Goal: Transaction & Acquisition: Purchase product/service

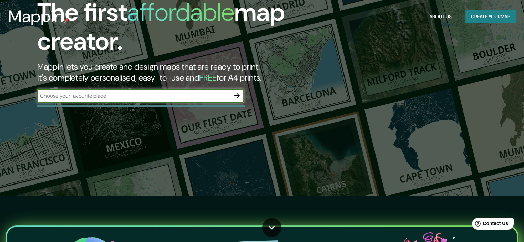
scroll to position [103, 0]
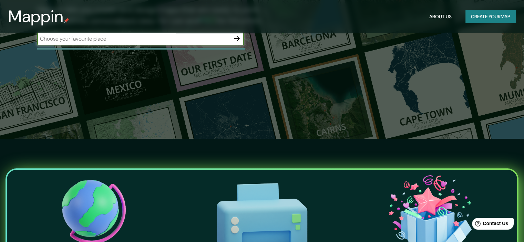
click at [122, 38] on input "text" at bounding box center [133, 39] width 193 height 8
type input "barranco"
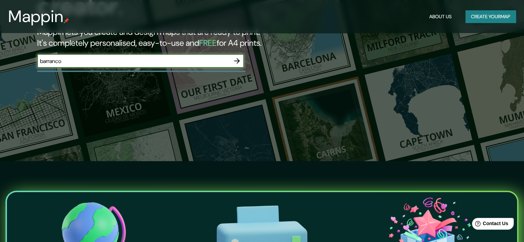
scroll to position [34, 0]
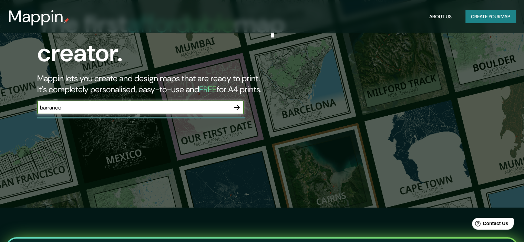
click at [233, 103] on icon "button" at bounding box center [237, 107] width 8 height 8
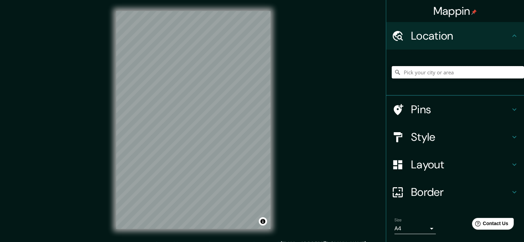
click at [439, 75] on input "Pick your city or area" at bounding box center [457, 72] width 132 height 12
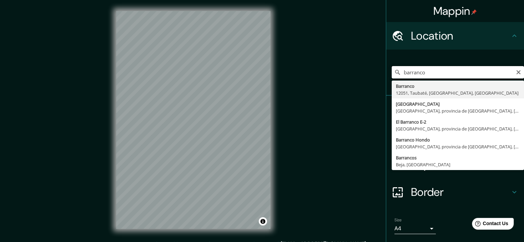
drag, startPoint x: 423, startPoint y: 74, endPoint x: 365, endPoint y: 72, distance: 57.9
click at [365, 72] on div "Mappin Location [GEOGRAPHIC_DATA] [GEOGRAPHIC_DATA], [GEOGRAPHIC_DATA], [GEOGRA…" at bounding box center [262, 125] width 524 height 251
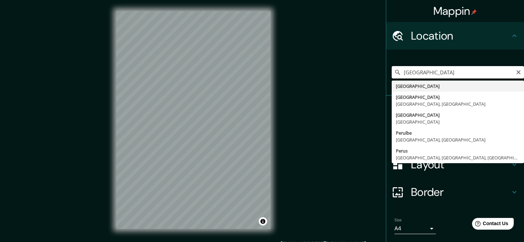
type input "[GEOGRAPHIC_DATA]"
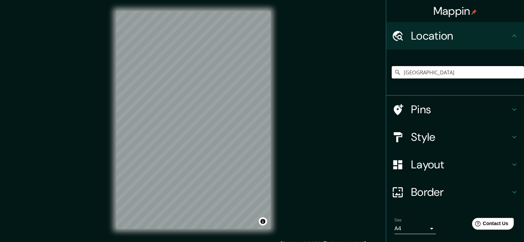
scroll to position [9, 0]
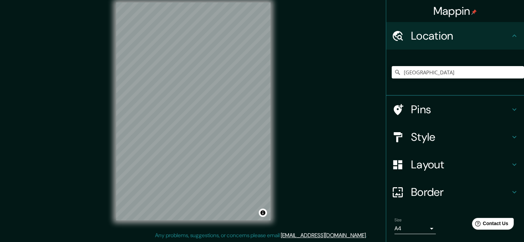
click at [421, 130] on h4 "Style" at bounding box center [460, 137] width 99 height 14
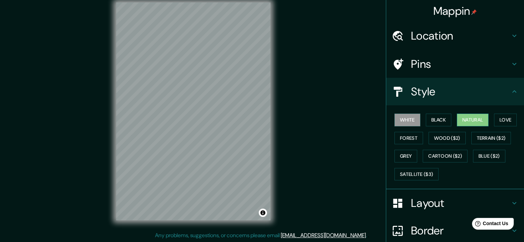
click at [476, 118] on button "Natural" at bounding box center [473, 120] width 32 height 13
click at [407, 136] on button "Forest" at bounding box center [408, 138] width 29 height 13
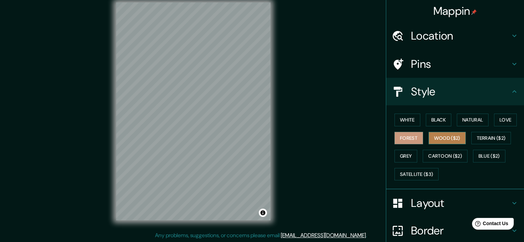
click at [444, 132] on button "Wood ($2)" at bounding box center [446, 138] width 37 height 13
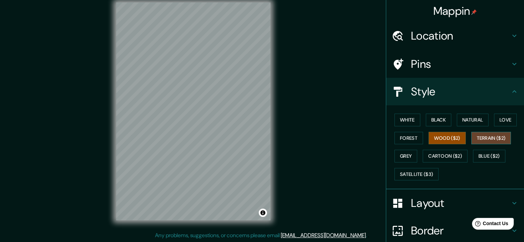
click at [481, 134] on button "Terrain ($2)" at bounding box center [491, 138] width 40 height 13
click at [414, 151] on div "White Black Natural Love Forest Wood ($2) Terrain ($2) Grey Cartoon ($2) Blue (…" at bounding box center [457, 147] width 132 height 72
click at [416, 153] on div "White Black Natural Love Forest Wood ($2) Terrain ($2) Grey Cartoon ($2) Blue (…" at bounding box center [457, 147] width 132 height 72
click at [409, 153] on button "Grey" at bounding box center [405, 156] width 23 height 13
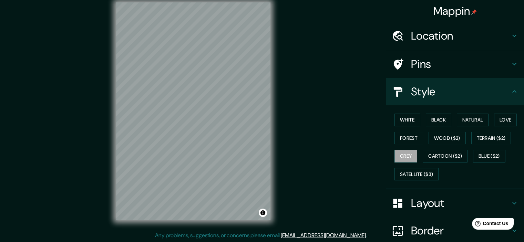
click at [416, 123] on div "White Black Natural Love Forest Wood ($2) Terrain ($2) Grey Cartoon ($2) Blue (…" at bounding box center [457, 147] width 132 height 72
click at [409, 122] on button "White" at bounding box center [407, 120] width 26 height 13
click at [438, 121] on button "Black" at bounding box center [439, 120] width 26 height 13
click at [398, 121] on button "White" at bounding box center [407, 120] width 26 height 13
click at [494, 118] on button "Love" at bounding box center [505, 120] width 23 height 13
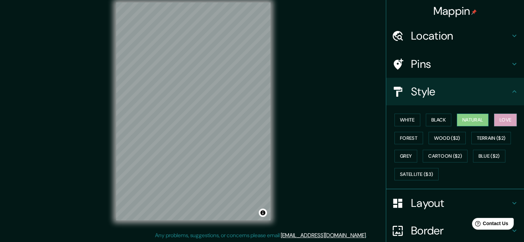
click at [482, 119] on button "Natural" at bounding box center [473, 120] width 32 height 13
click at [448, 121] on div "White Black Natural Love Forest Wood ($2) Terrain ($2) Grey Cartoon ($2) Blue (…" at bounding box center [457, 147] width 132 height 72
click at [437, 121] on button "Black" at bounding box center [439, 120] width 26 height 13
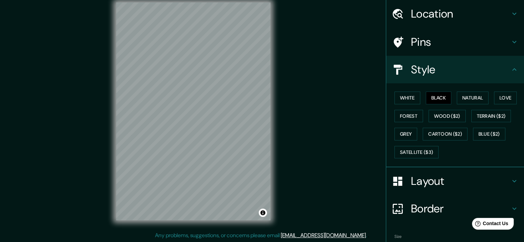
scroll to position [34, 0]
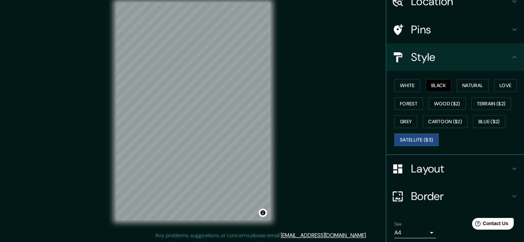
click at [421, 134] on button "Satellite ($3)" at bounding box center [416, 140] width 44 height 13
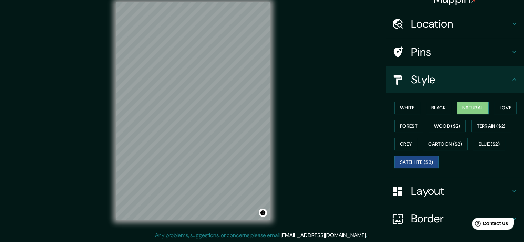
scroll to position [0, 0]
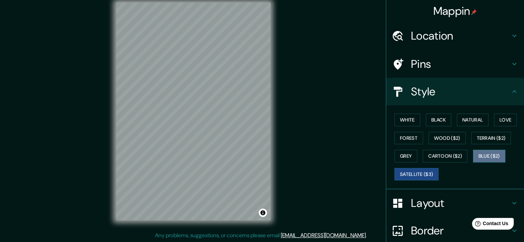
click at [478, 153] on button "Blue ($2)" at bounding box center [489, 156] width 32 height 13
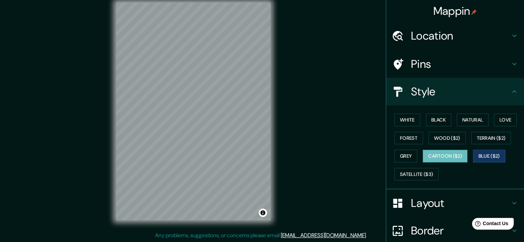
click at [442, 153] on button "Cartoon ($2)" at bounding box center [444, 156] width 45 height 13
click at [400, 153] on button "Grey" at bounding box center [405, 156] width 23 height 13
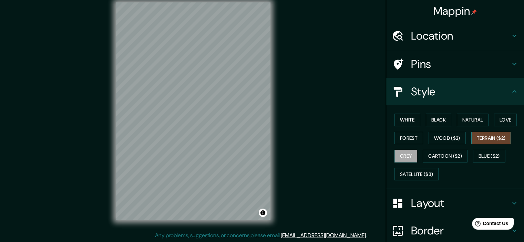
click at [497, 141] on button "Terrain ($2)" at bounding box center [491, 138] width 40 height 13
click at [453, 137] on button "Wood ($2)" at bounding box center [446, 138] width 37 height 13
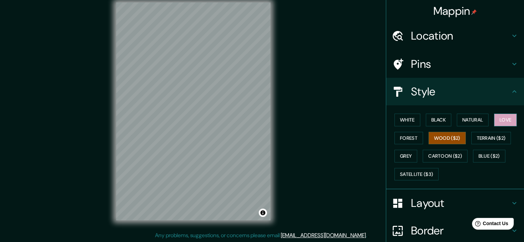
drag, startPoint x: 494, startPoint y: 128, endPoint x: 497, endPoint y: 125, distance: 3.7
click at [496, 125] on div "White Black Natural Love Forest Wood ($2) Terrain ($2) Grey Cartoon ($2) Blue (…" at bounding box center [457, 147] width 132 height 72
click at [499, 124] on button "Love" at bounding box center [505, 120] width 23 height 13
click at [406, 121] on button "White" at bounding box center [407, 120] width 26 height 13
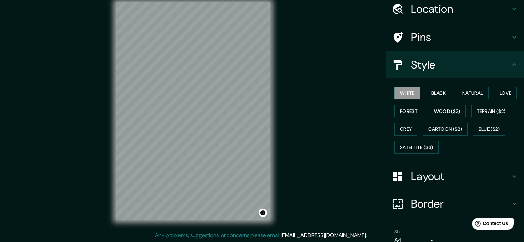
scroll to position [59, 0]
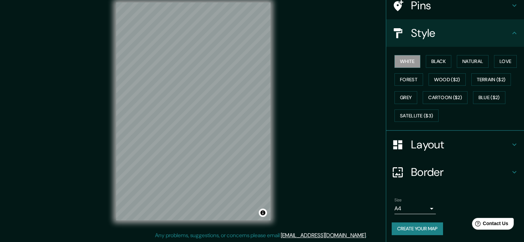
click at [513, 169] on div "Border" at bounding box center [455, 172] width 138 height 28
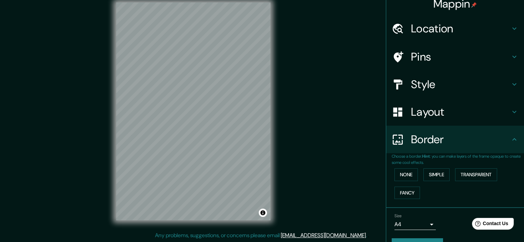
scroll to position [0, 0]
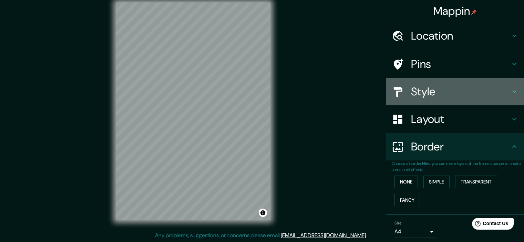
click at [500, 90] on h4 "Style" at bounding box center [460, 92] width 99 height 14
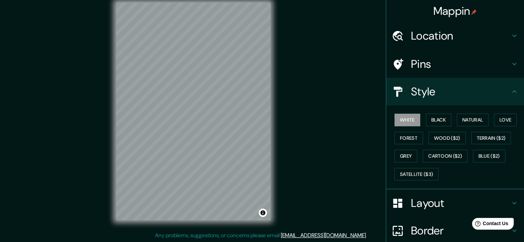
click at [500, 91] on h4 "Style" at bounding box center [460, 92] width 99 height 14
click at [503, 199] on h4 "Layout" at bounding box center [460, 203] width 99 height 14
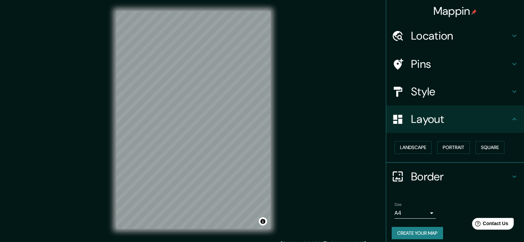
click at [511, 65] on icon at bounding box center [514, 64] width 8 height 8
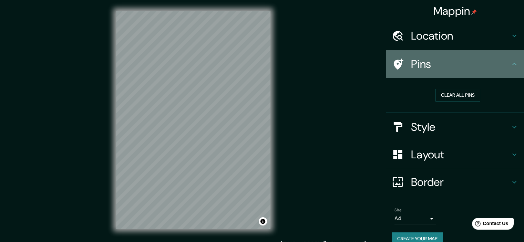
click at [504, 65] on h4 "Pins" at bounding box center [460, 64] width 99 height 14
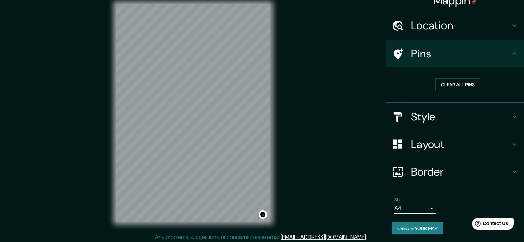
scroll to position [9, 0]
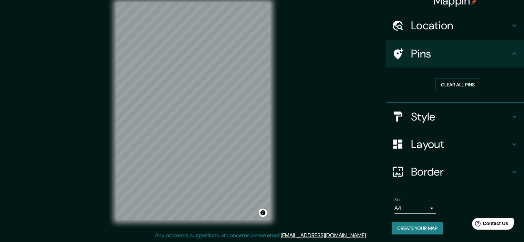
click at [407, 226] on button "Create your map" at bounding box center [416, 228] width 51 height 13
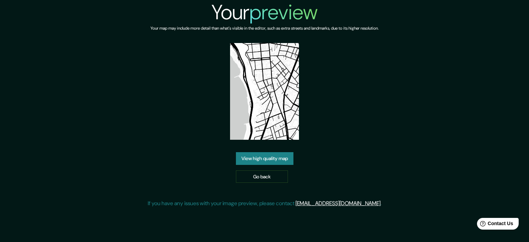
click at [260, 158] on link "View high quality map" at bounding box center [264, 158] width 57 height 13
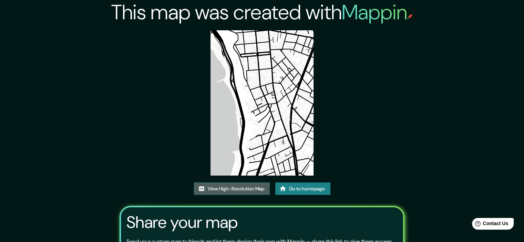
click at [244, 189] on link "View High-Resolution Map" at bounding box center [232, 188] width 76 height 13
